Goal: Information Seeking & Learning: Find specific page/section

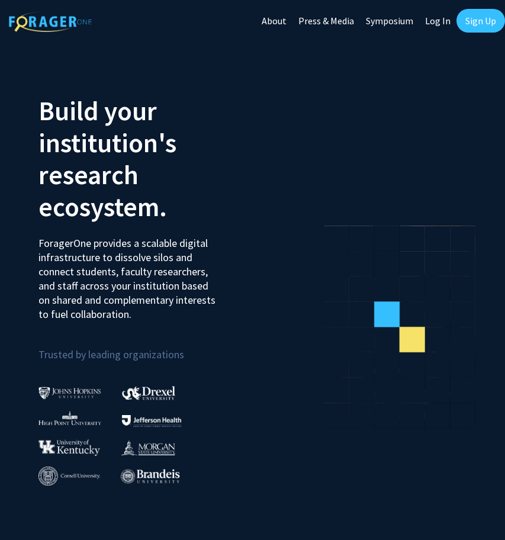
click at [449, 27] on link "Log In" at bounding box center [437, 20] width 37 height 41
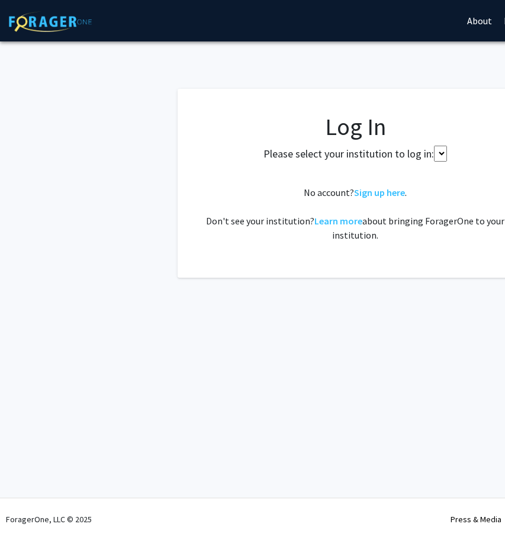
click at [445, 24] on div "Skip navigation About Press & Media Symposium Log In Sign Up" at bounding box center [355, 20] width 711 height 41
select select
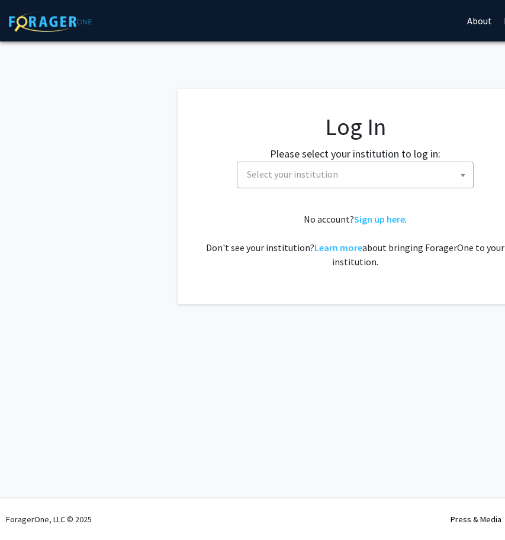
click at [378, 184] on span "Select your institution" at bounding box center [357, 174] width 231 height 24
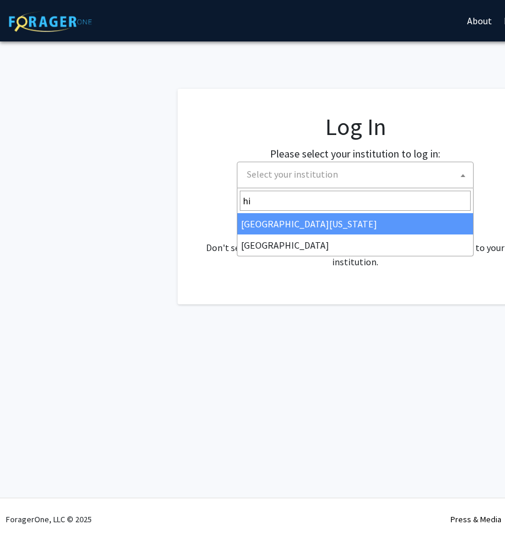
type input "hi"
select select "2"
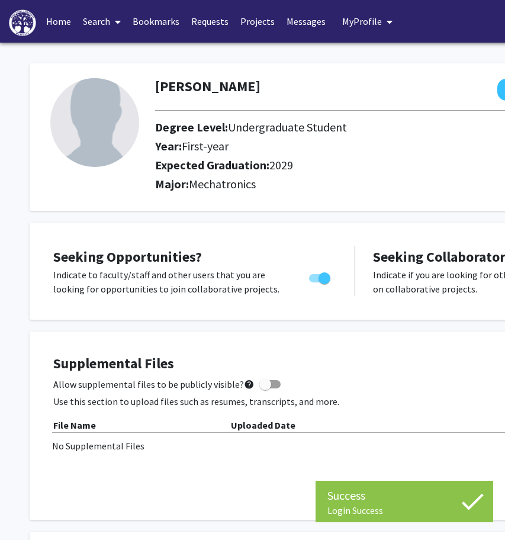
click at [90, 30] on link "Search" at bounding box center [102, 21] width 50 height 41
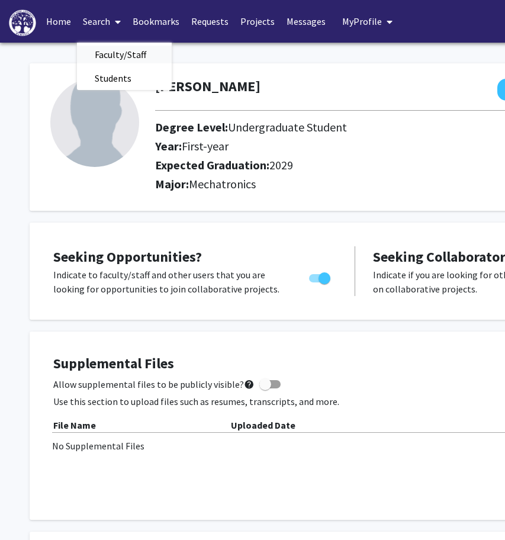
click at [125, 47] on span "Faculty/Staff" at bounding box center [120, 55] width 87 height 24
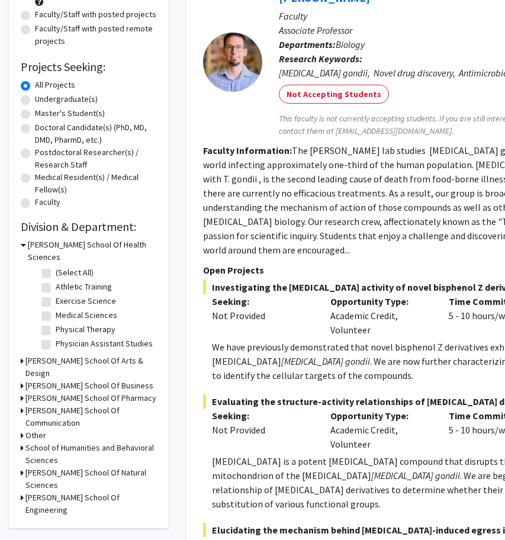
scroll to position [156, 0]
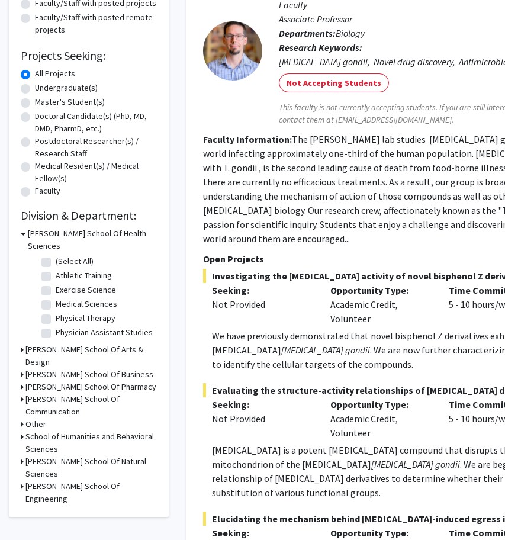
click at [23, 235] on icon at bounding box center [23, 233] width 5 height 12
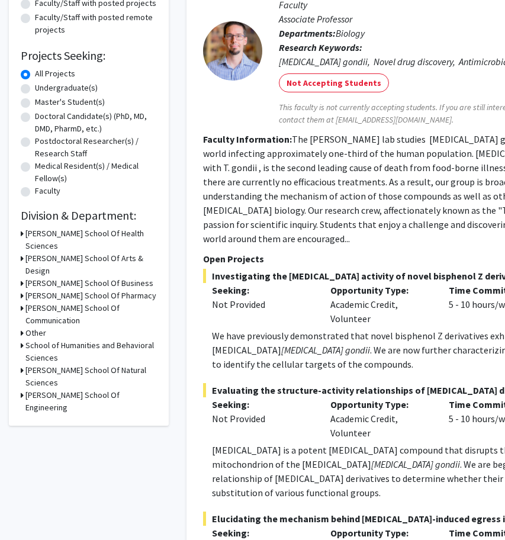
click at [24, 389] on div "[PERSON_NAME] School Of Engineering" at bounding box center [89, 401] width 136 height 25
click at [23, 389] on icon at bounding box center [22, 395] width 3 height 12
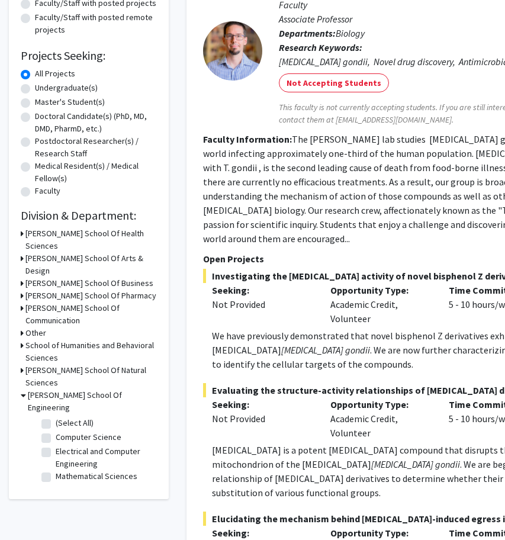
click at [23, 365] on icon at bounding box center [22, 370] width 3 height 12
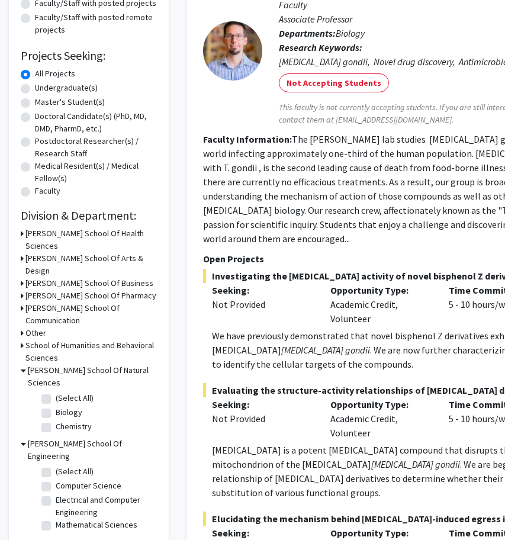
click at [23, 364] on icon at bounding box center [23, 370] width 5 height 12
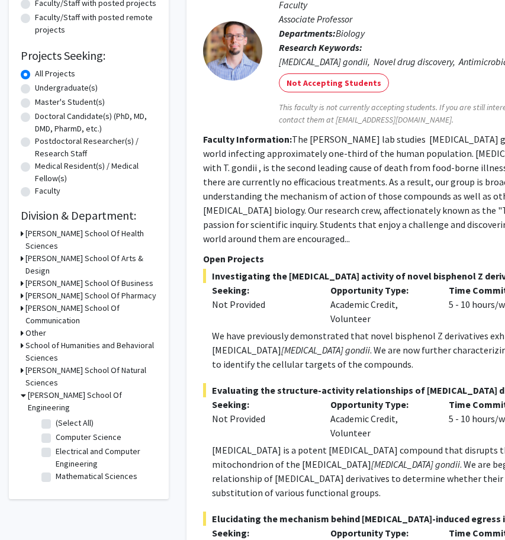
click at [23, 364] on icon at bounding box center [22, 370] width 3 height 12
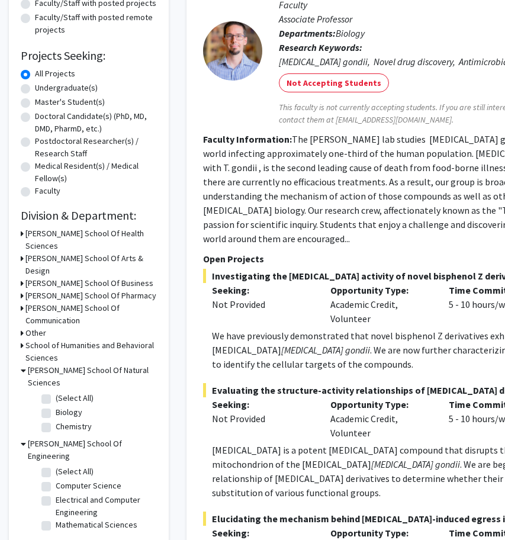
click at [40, 389] on fg-checkbox-list "(Select All) (Select All) Biology Biology Chemistry Chemistry" at bounding box center [97, 413] width 118 height 49
click at [56, 392] on label "(Select All)" at bounding box center [75, 398] width 38 height 12
click at [56, 392] on input "(Select All)" at bounding box center [60, 396] width 8 height 8
checkbox input "true"
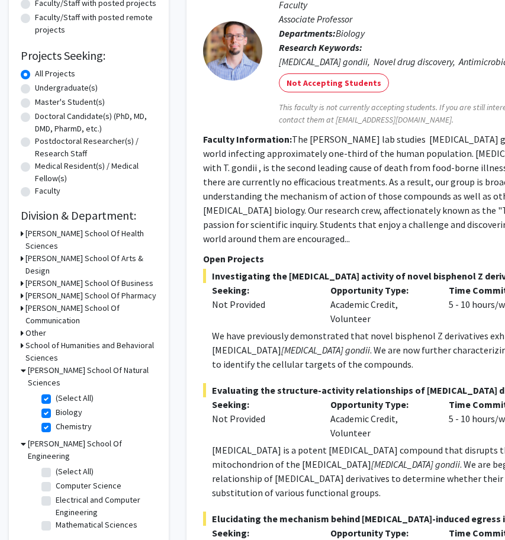
checkbox input "true"
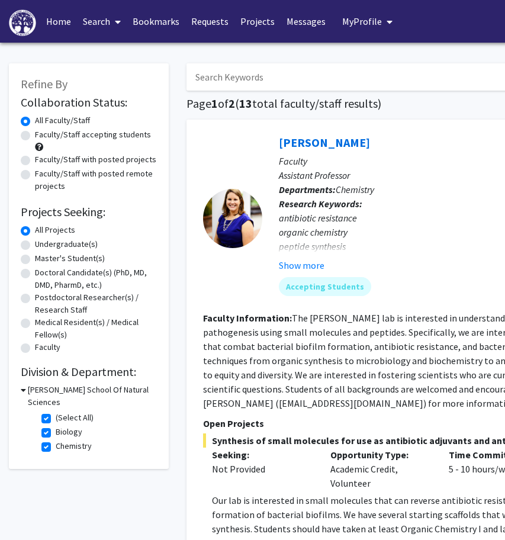
click at [21, 384] on div "Collaboration Status: Collaboration Status All Faculty/Staff Collaboration Stat…" at bounding box center [89, 275] width 136 height 364
click at [21, 389] on icon at bounding box center [23, 390] width 5 height 12
click at [355, 397] on section "Faculty Information: The [PERSON_NAME] lab is interested in understanding and m…" at bounding box center [444, 360] width 482 height 99
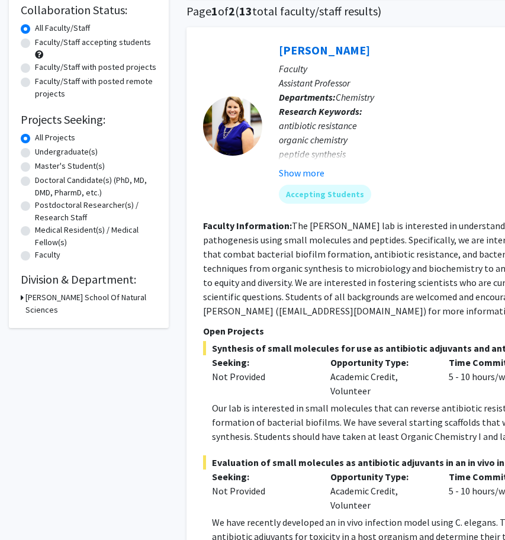
scroll to position [92, 0]
click at [21, 300] on icon at bounding box center [22, 297] width 3 height 12
click at [27, 296] on div "[PERSON_NAME] School Of Natural Sciences" at bounding box center [89, 303] width 136 height 25
click at [53, 319] on fg-checkbox "(Select All) (Select All)" at bounding box center [97, 326] width 113 height 14
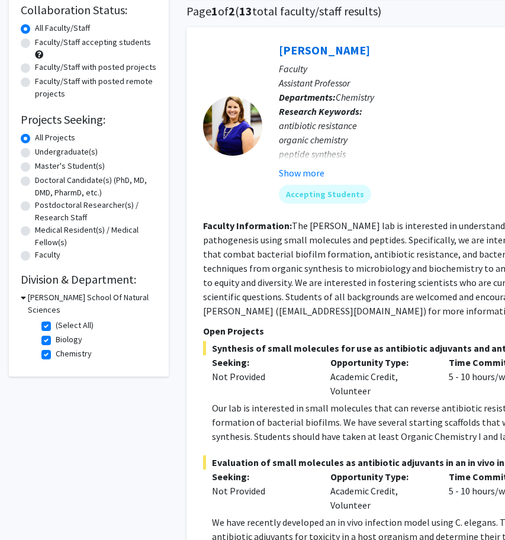
click at [56, 319] on label "(Select All)" at bounding box center [75, 325] width 38 height 12
click at [56, 319] on input "(Select All)" at bounding box center [60, 323] width 8 height 8
checkbox input "false"
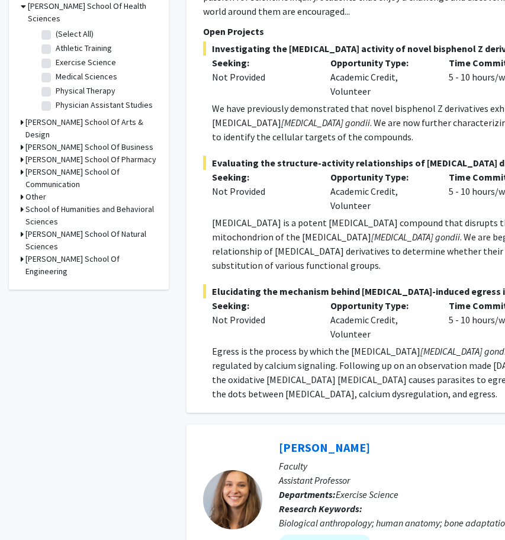
scroll to position [391, 0]
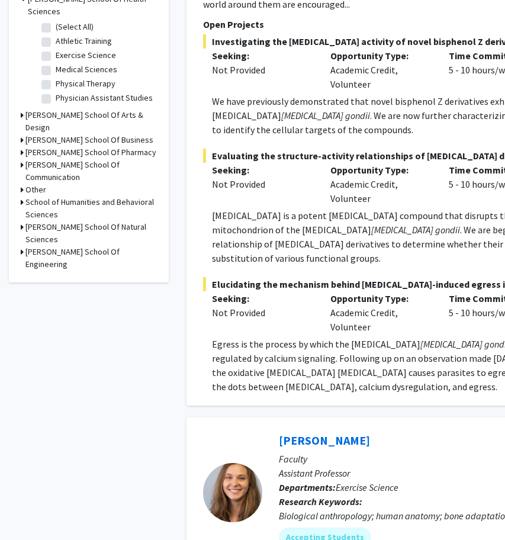
click at [24, 246] on div "[PERSON_NAME] School Of Engineering" at bounding box center [89, 258] width 136 height 25
click at [23, 246] on icon at bounding box center [22, 252] width 3 height 12
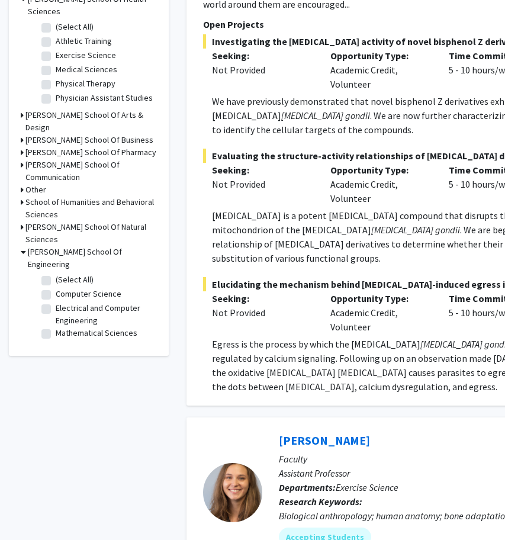
click at [56, 274] on label "(Select All)" at bounding box center [75, 280] width 38 height 12
click at [56, 274] on input "(Select All)" at bounding box center [60, 278] width 8 height 8
checkbox input "true"
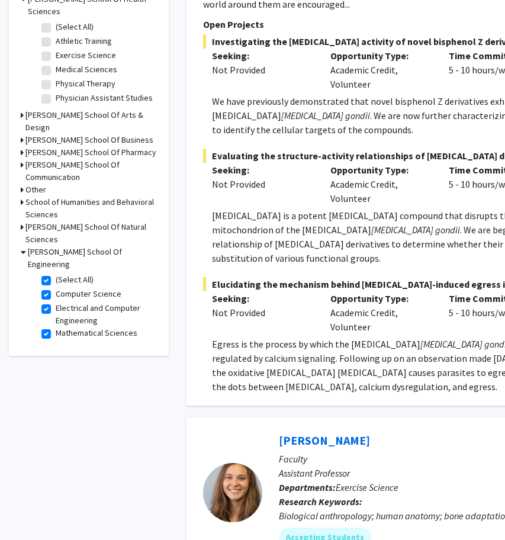
checkbox input "true"
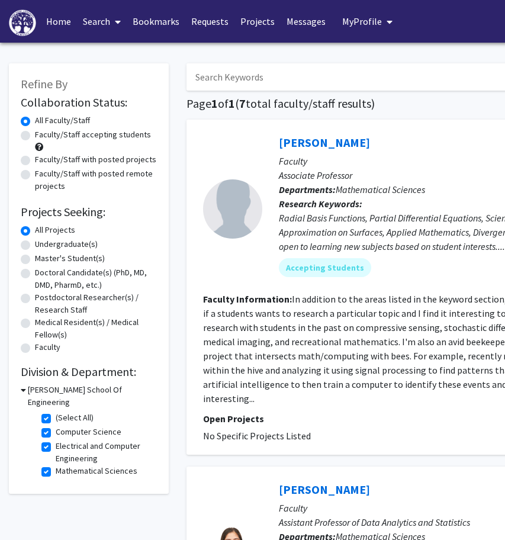
click at [388, 354] on fg-read-more "In addition to the areas listed in the keyword section, I'm also interested in …" at bounding box center [443, 348] width 480 height 111
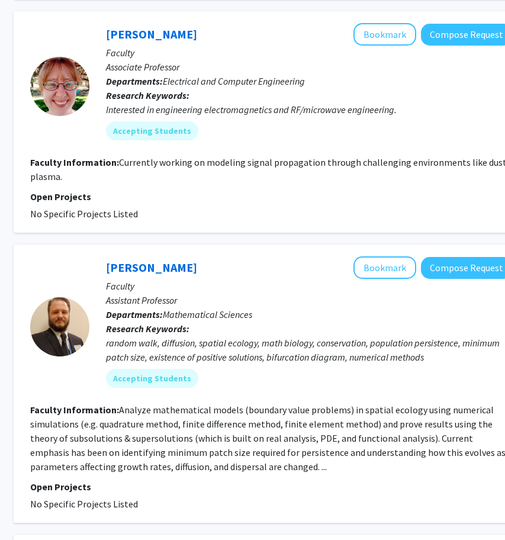
scroll to position [1357, 173]
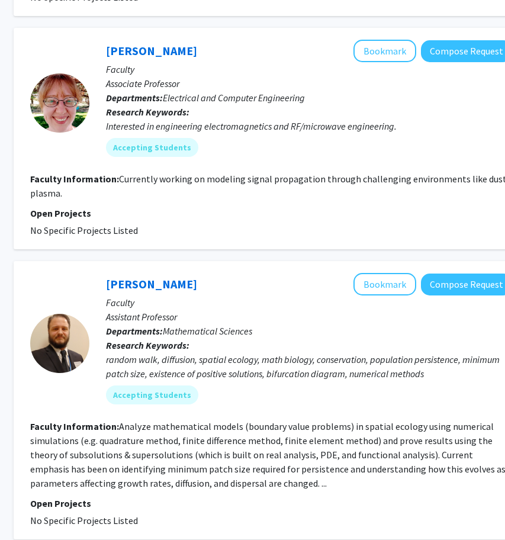
click at [313, 206] on p "Open Projects" at bounding box center [271, 213] width 482 height 14
drag, startPoint x: 109, startPoint y: 56, endPoint x: 410, endPoint y: 98, distance: 304.4
click at [410, 98] on div "[PERSON_NAME] Bookmark Compose Request Faculty Associate Professor Departments:…" at bounding box center [300, 103] width 423 height 126
copy div "ssociate Professor Departments: Electrical and Computer Engineering Research Ke…"
drag, startPoint x: 31, startPoint y: 151, endPoint x: 88, endPoint y: 166, distance: 58.3
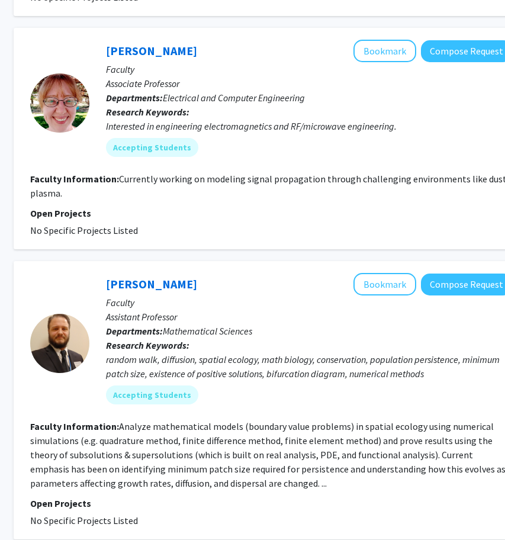
click at [88, 172] on section "Faculty Information: Currently working on modeling signal propagation through c…" at bounding box center [271, 186] width 482 height 28
copy section "Faculty Information: Currently working on modeling signal propagation through c…"
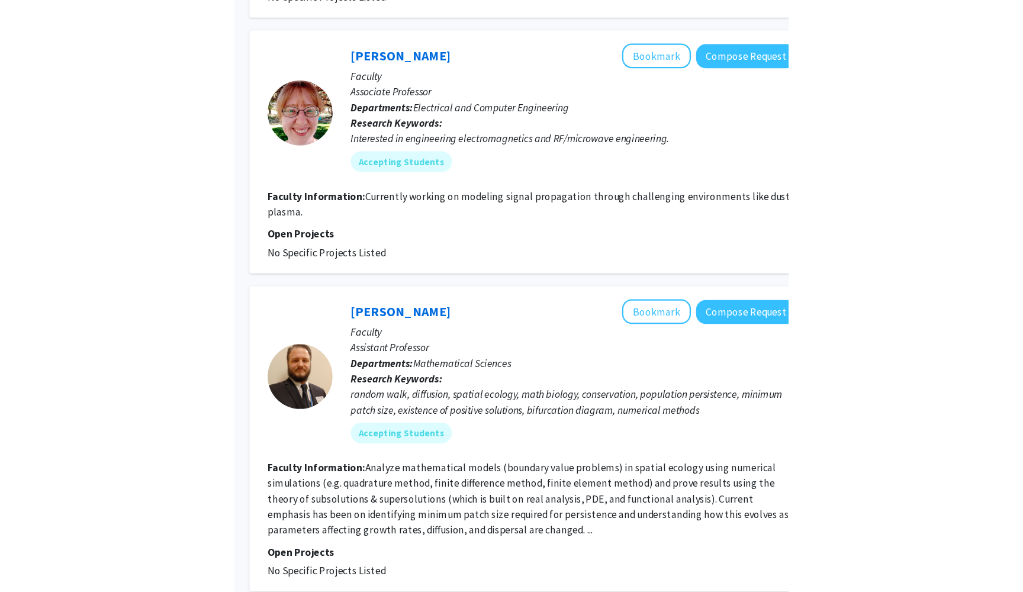
scroll to position [1357, 0]
